Goal: Task Accomplishment & Management: Use online tool/utility

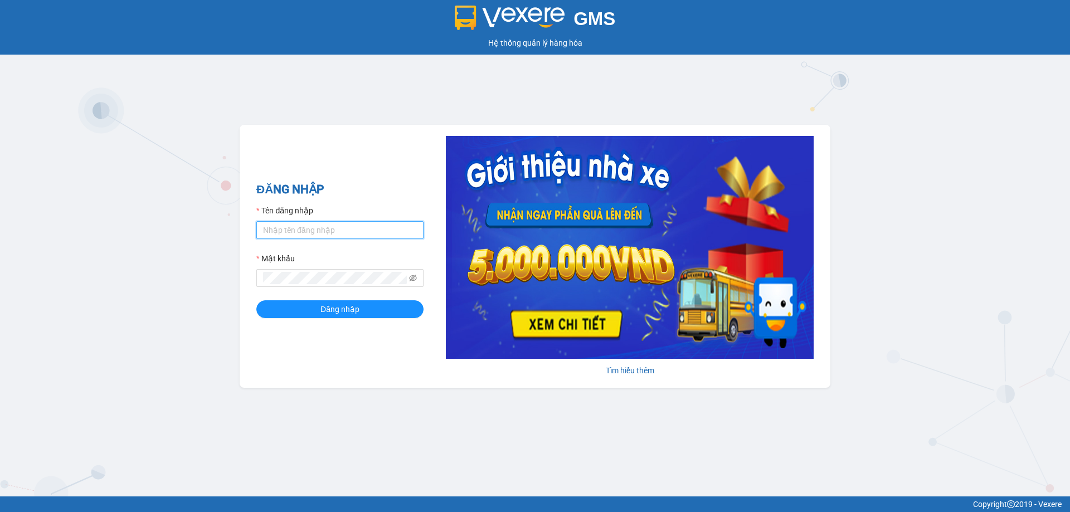
click at [324, 234] on input "Tên đăng nhập" at bounding box center [339, 230] width 167 height 18
type input "ntquynh.anhhuyvip"
click at [256, 300] on button "Đăng nhập" at bounding box center [339, 309] width 167 height 18
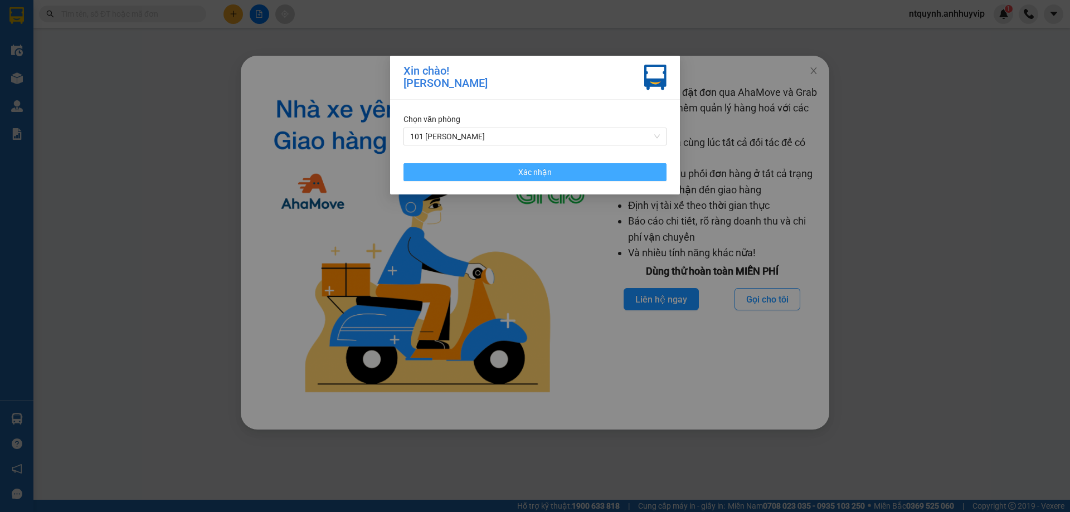
drag, startPoint x: 539, startPoint y: 172, endPoint x: 268, endPoint y: 74, distance: 288.6
click at [540, 171] on span "Xác nhận" at bounding box center [534, 172] width 33 height 12
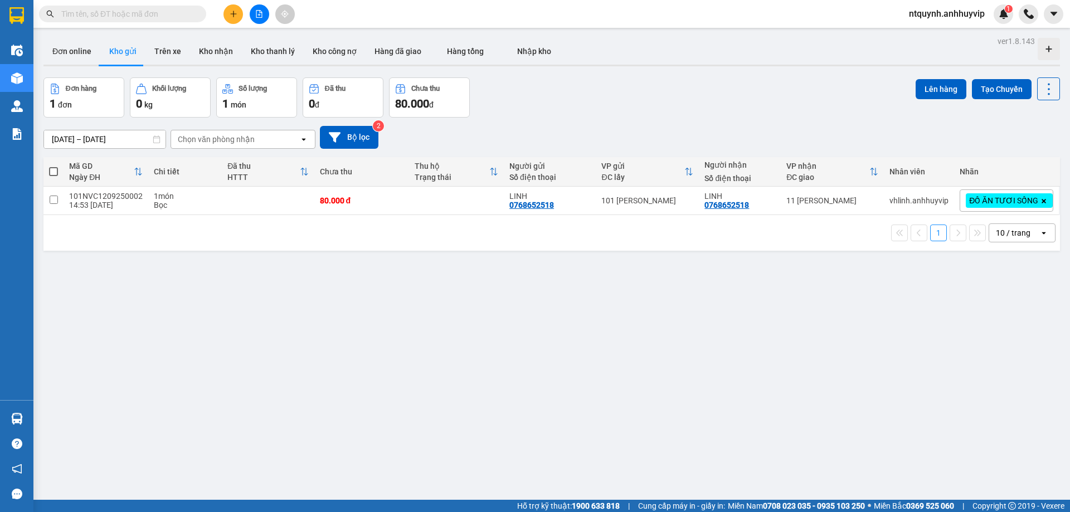
click at [234, 9] on button at bounding box center [234, 14] width 20 height 20
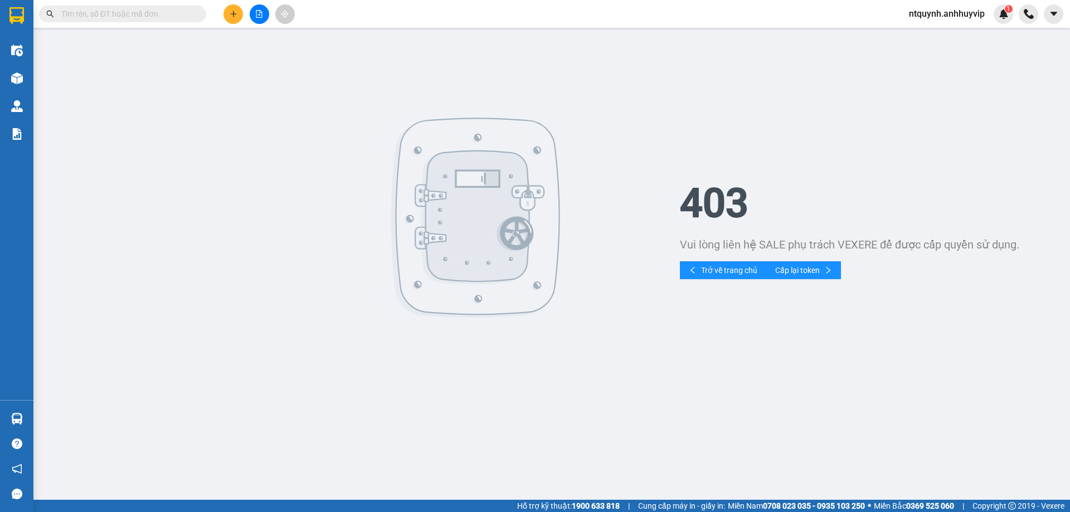
drag, startPoint x: 467, startPoint y: 509, endPoint x: 313, endPoint y: 353, distance: 218.8
click at [467, 506] on div "Hỗ trợ kỹ thuật: 1900 633 818 | Cung cấp máy in - giấy in: [GEOGRAPHIC_DATA] 07…" at bounding box center [532, 506] width 1065 height 12
click at [256, 263] on div at bounding box center [359, 218] width 641 height 201
click at [354, 238] on div at bounding box center [359, 218] width 641 height 201
click at [532, 206] on div at bounding box center [476, 218] width 240 height 201
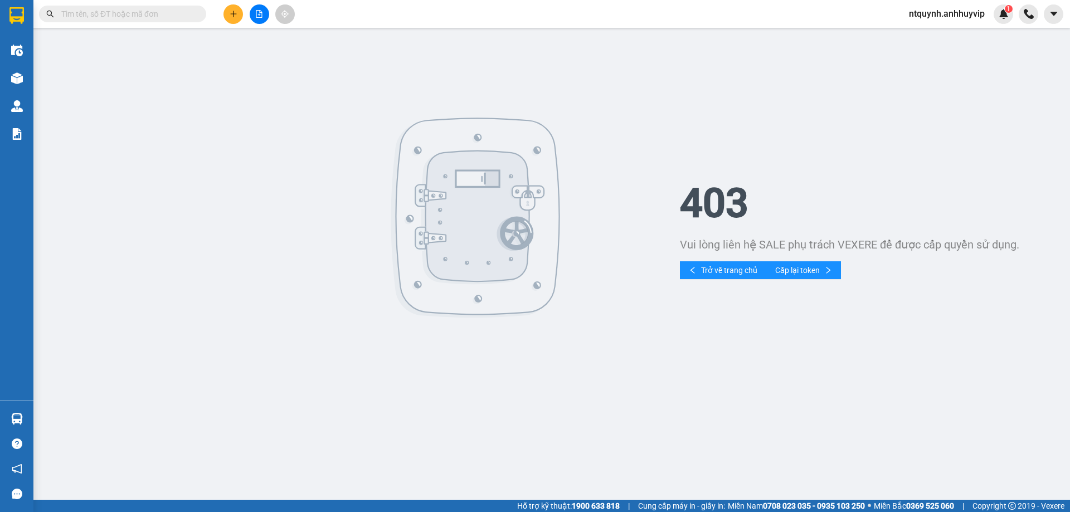
click at [518, 162] on div at bounding box center [476, 218] width 240 height 201
drag, startPoint x: 449, startPoint y: 350, endPoint x: 442, endPoint y: 345, distance: 8.4
click at [448, 354] on div "403 Vui lòng liên hệ SALE phụ trách VEXERE để được cấp quyền sử dụng. Trở về tr…" at bounding box center [552, 217] width 1026 height 369
